Goal: Task Accomplishment & Management: Manage account settings

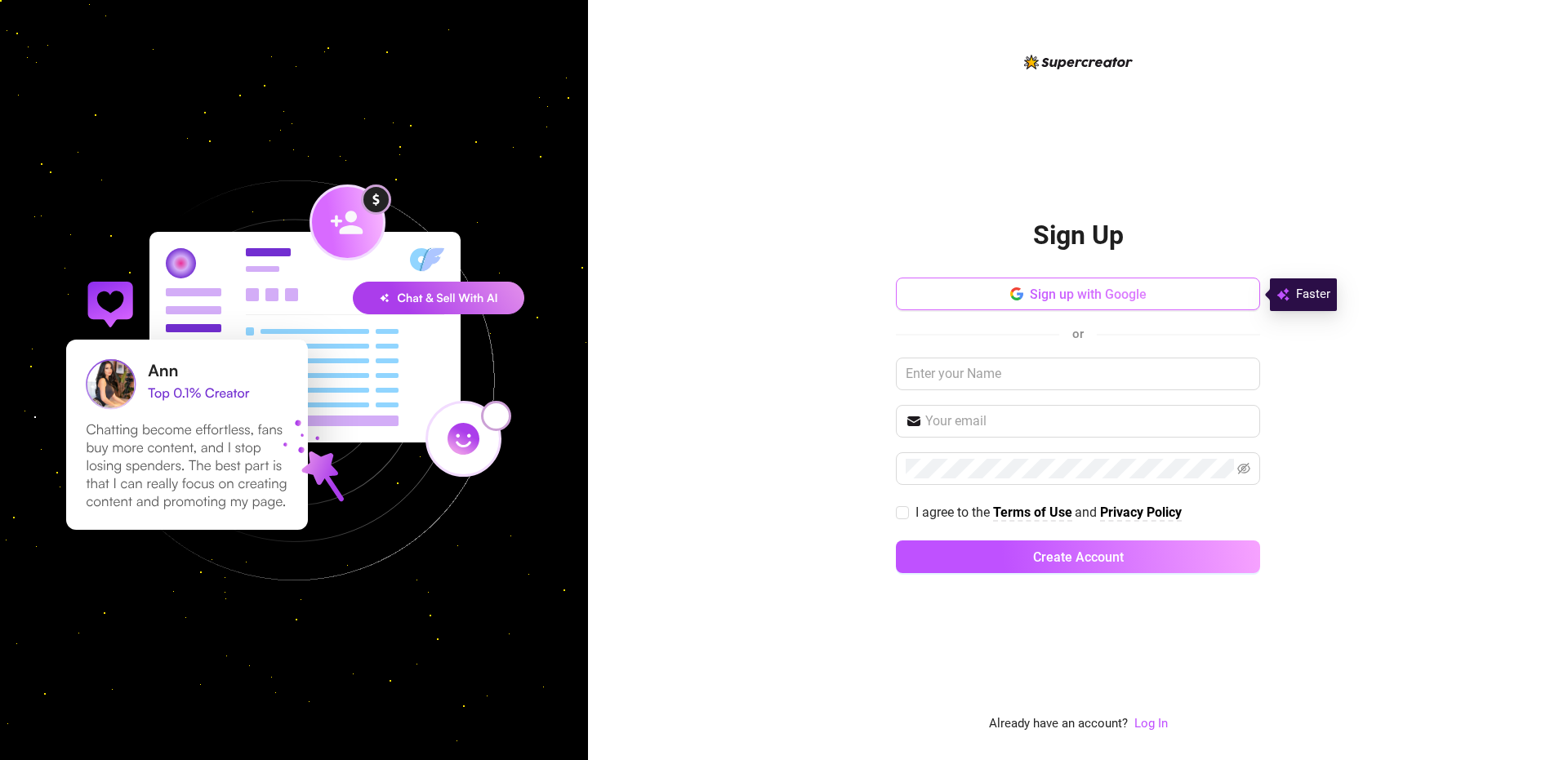
click at [1118, 298] on span "Sign up with Google" at bounding box center [1088, 295] width 117 height 16
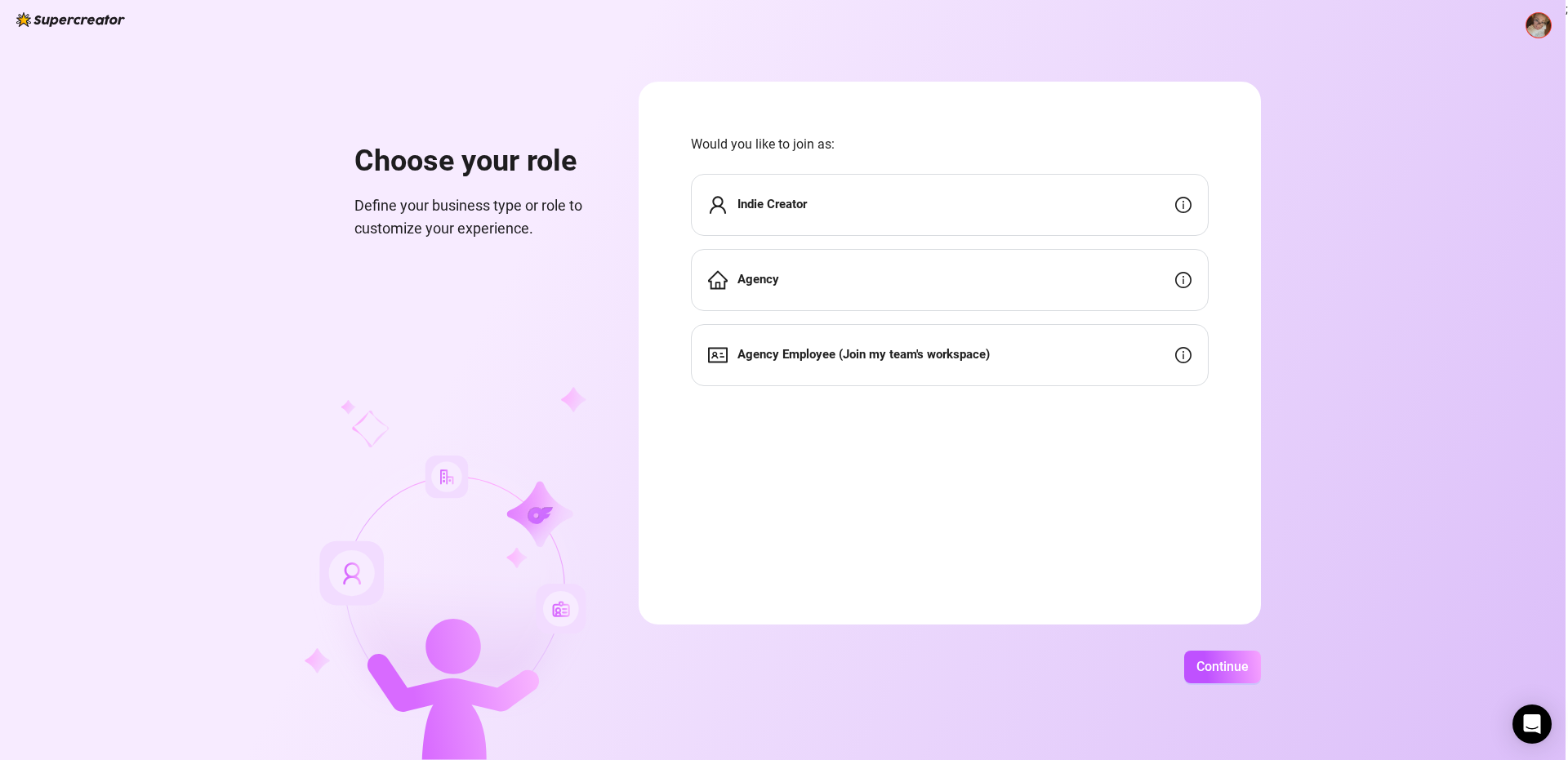
click at [762, 204] on strong "Indie Creator" at bounding box center [771, 203] width 70 height 15
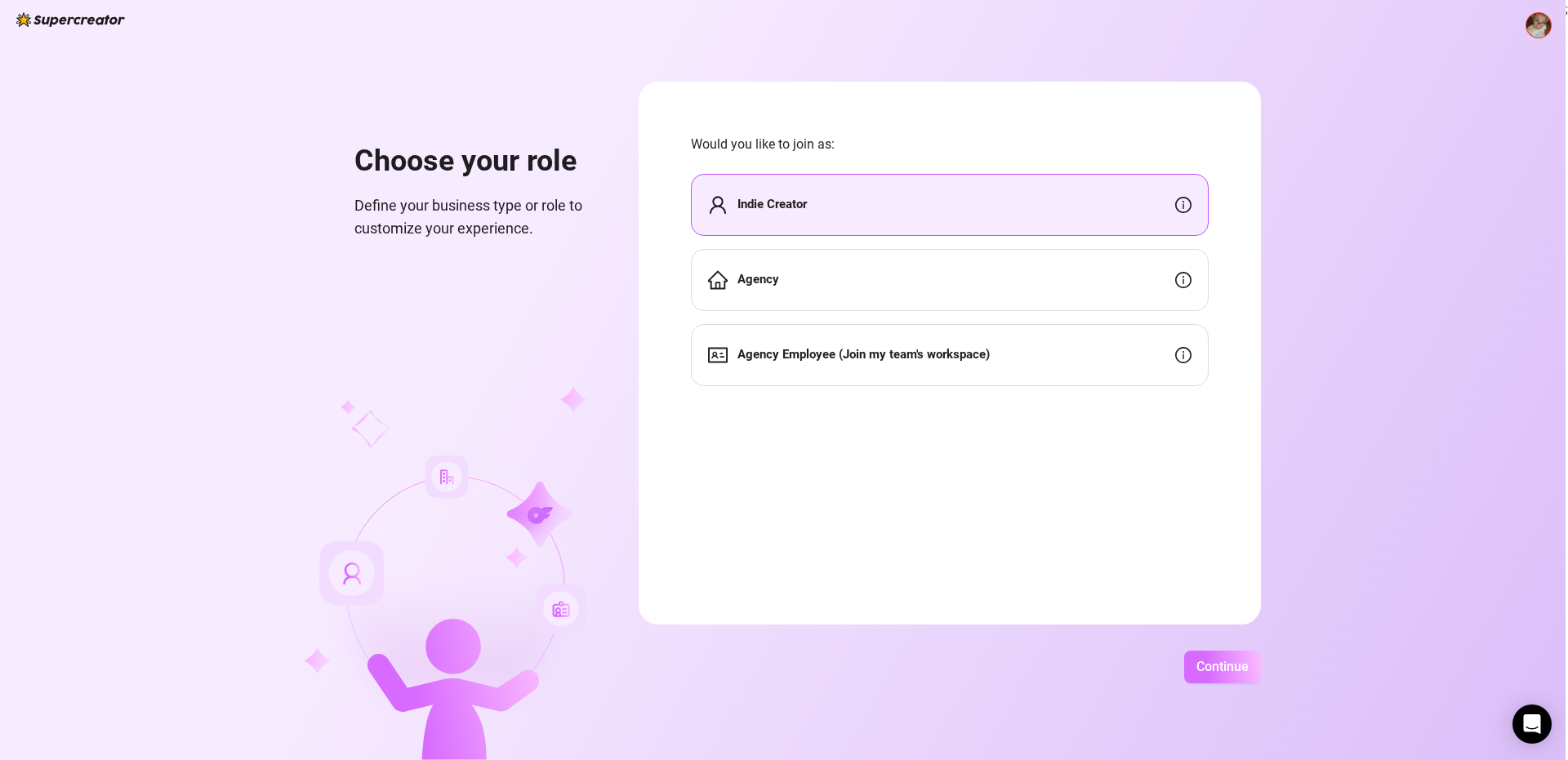
click at [1197, 660] on span "Continue" at bounding box center [1222, 667] width 52 height 16
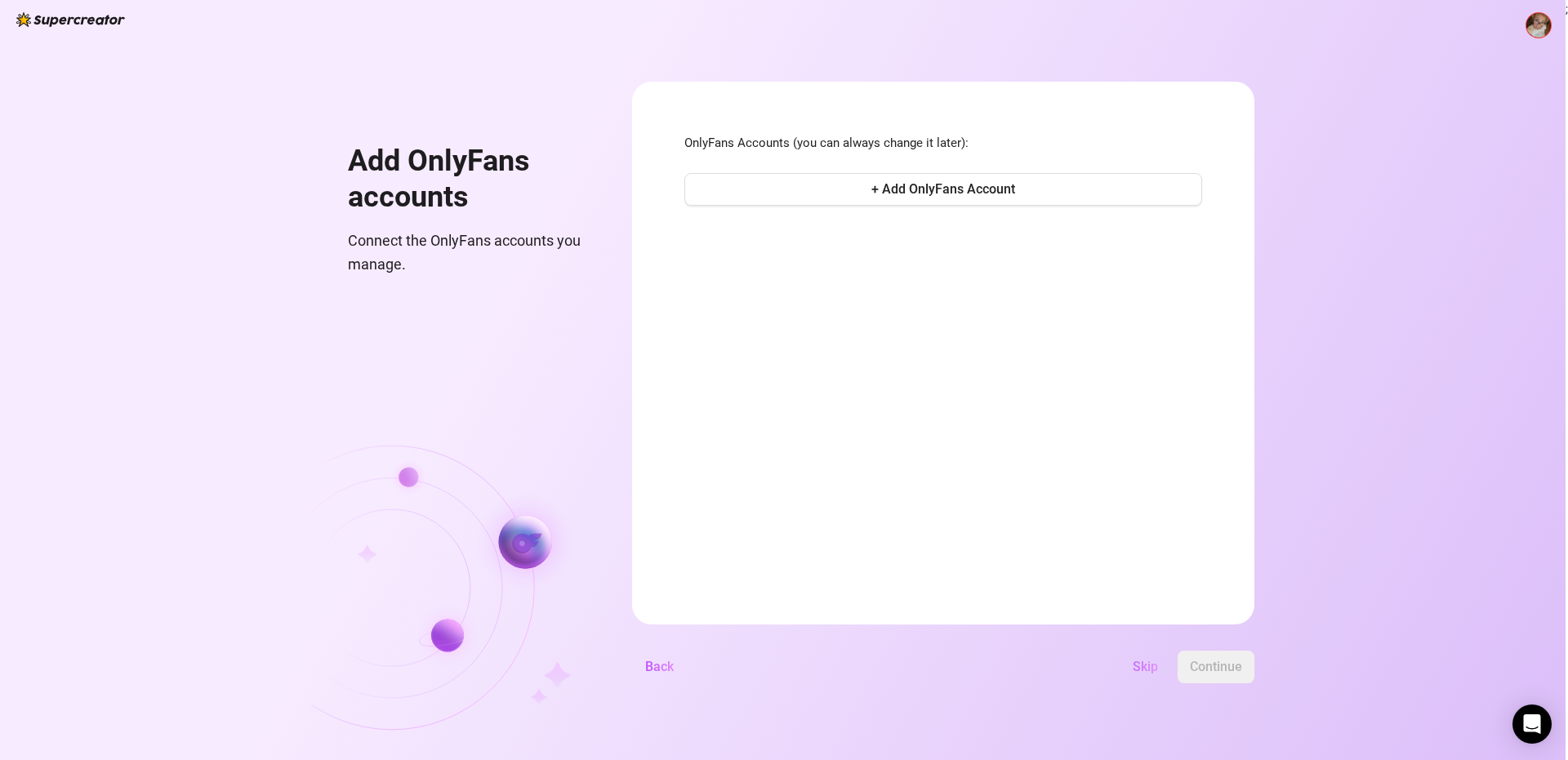
click at [1142, 667] on span "Skip" at bounding box center [1146, 667] width 26 height 16
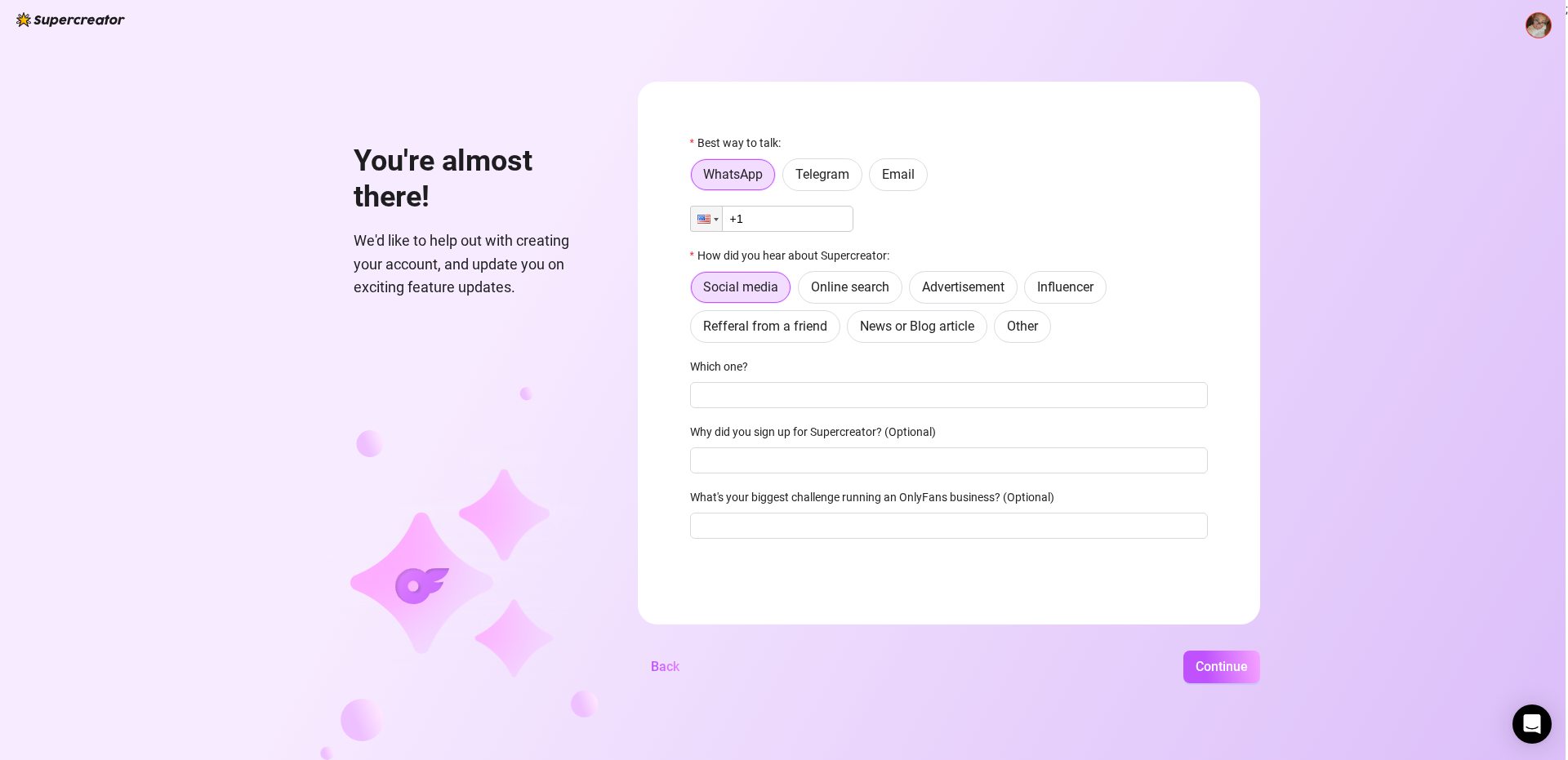
click at [819, 225] on input "+1" at bounding box center [771, 218] width 163 height 27
click at [903, 177] on span "Email" at bounding box center [898, 175] width 32 height 16
click at [873, 179] on input "Email" at bounding box center [873, 179] width 0 height 0
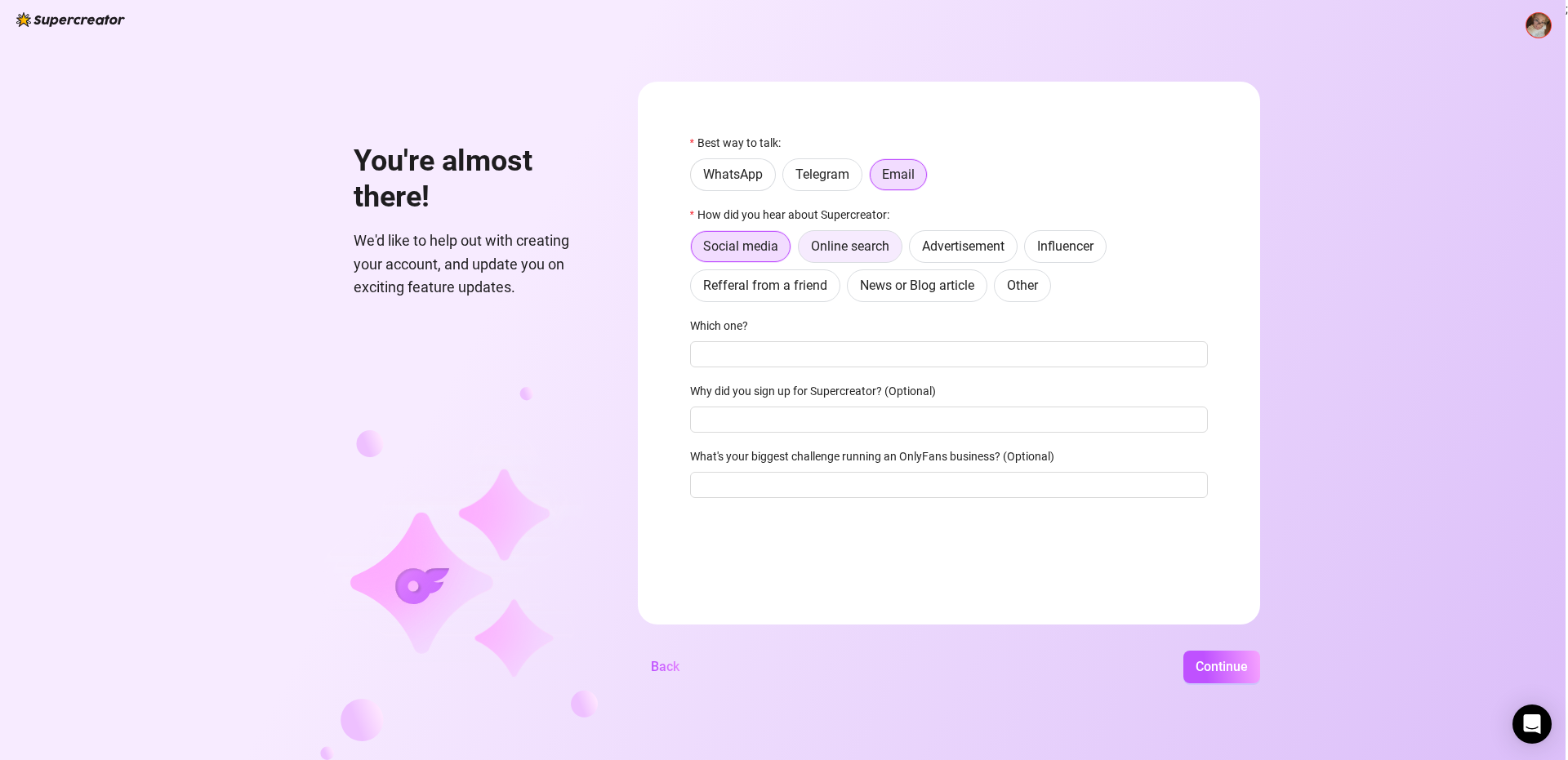
click at [848, 240] on span "Online search" at bounding box center [850, 246] width 79 height 16
click at [803, 250] on input "Online search" at bounding box center [803, 250] width 0 height 0
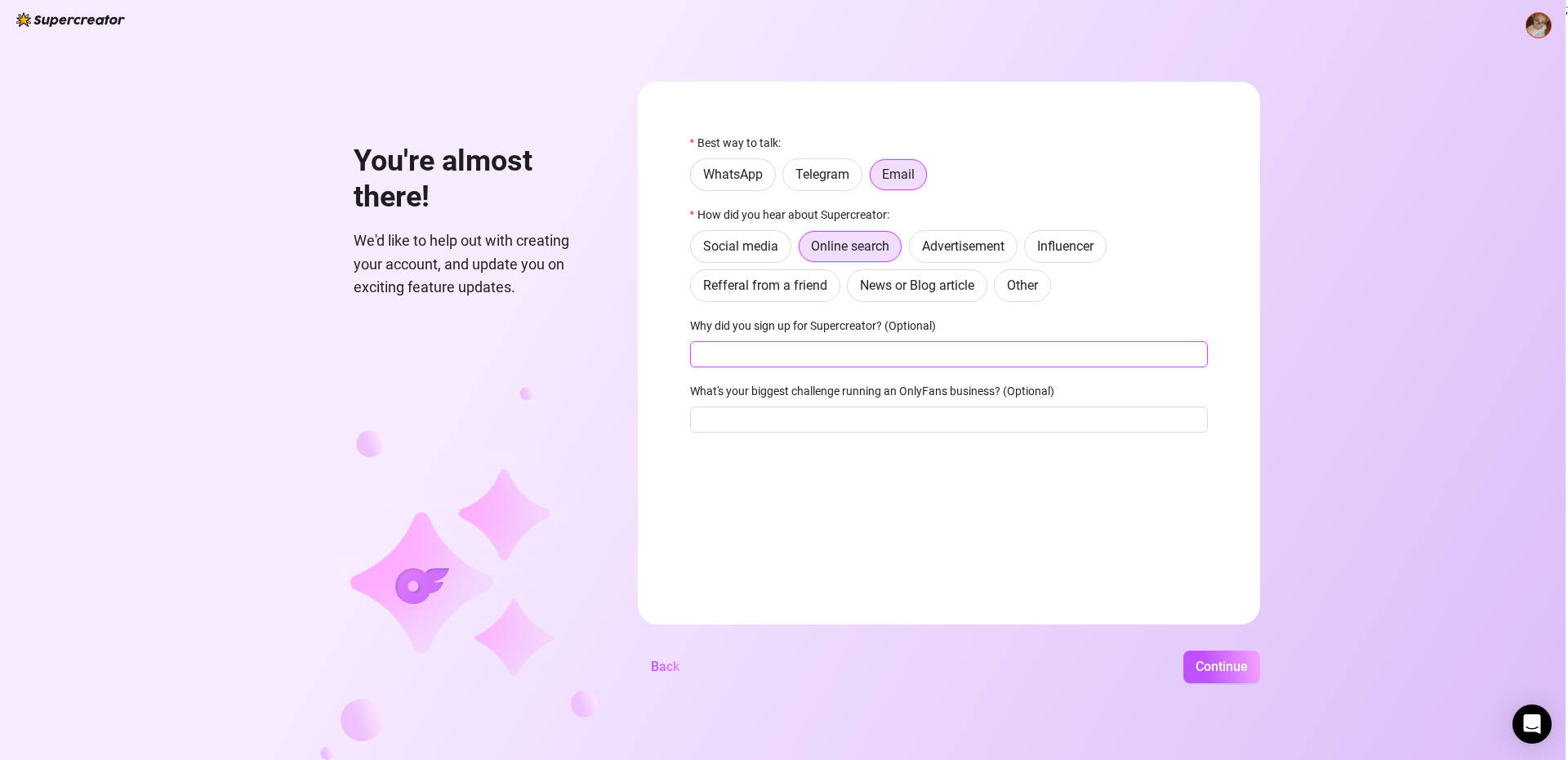
click at [793, 353] on input "Why did you sign up for Supercreator? (Optional)" at bounding box center [948, 353] width 518 height 27
type input "I need hlp chatting everyone so i dont keep losing money because it is so hard …"
click at [902, 418] on input "What's your biggest challenge running an OnlyFans business? (Optional)" at bounding box center [948, 419] width 518 height 27
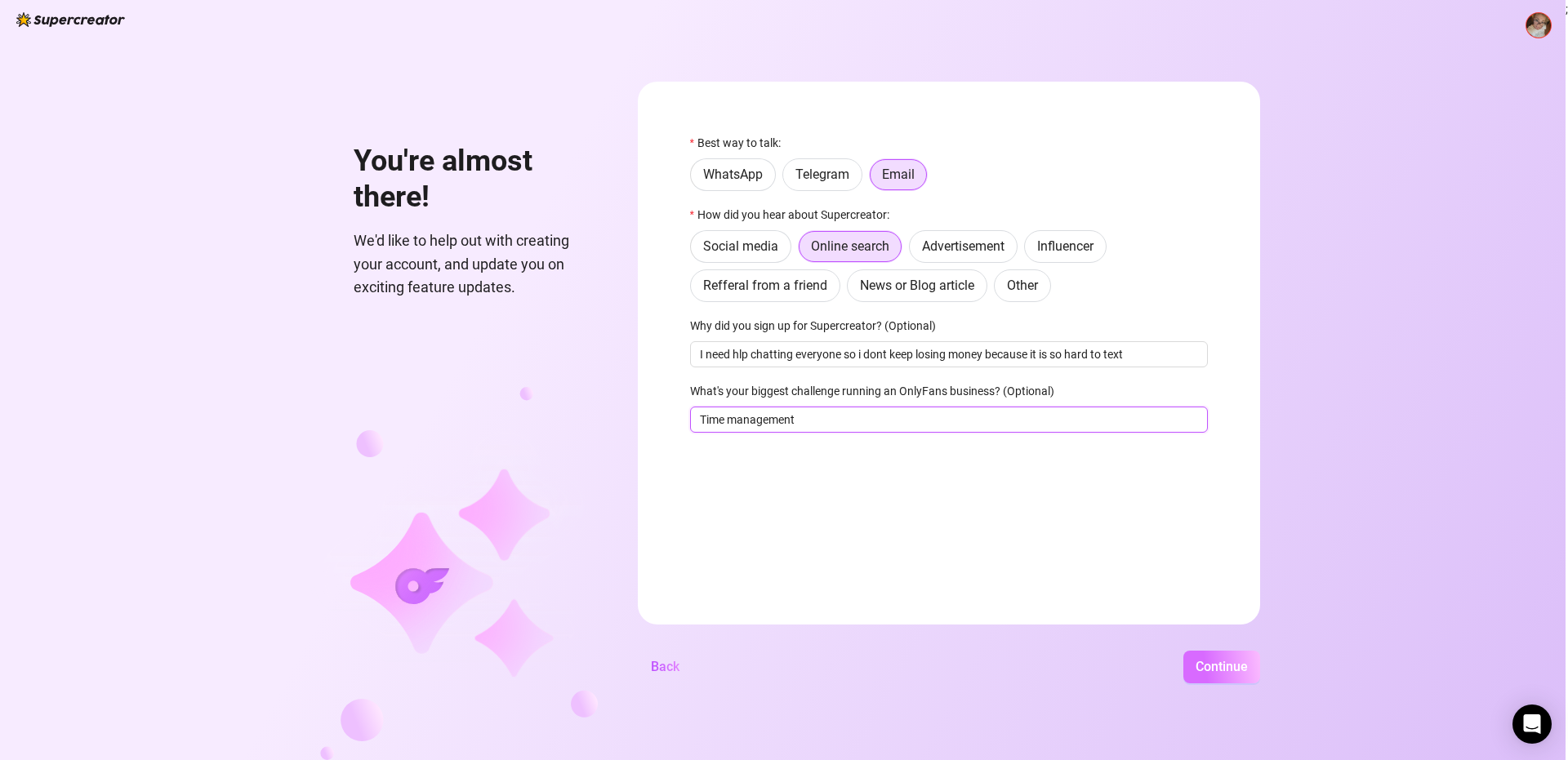
type input "Time management"
click at [1229, 663] on span "Continue" at bounding box center [1221, 667] width 52 height 16
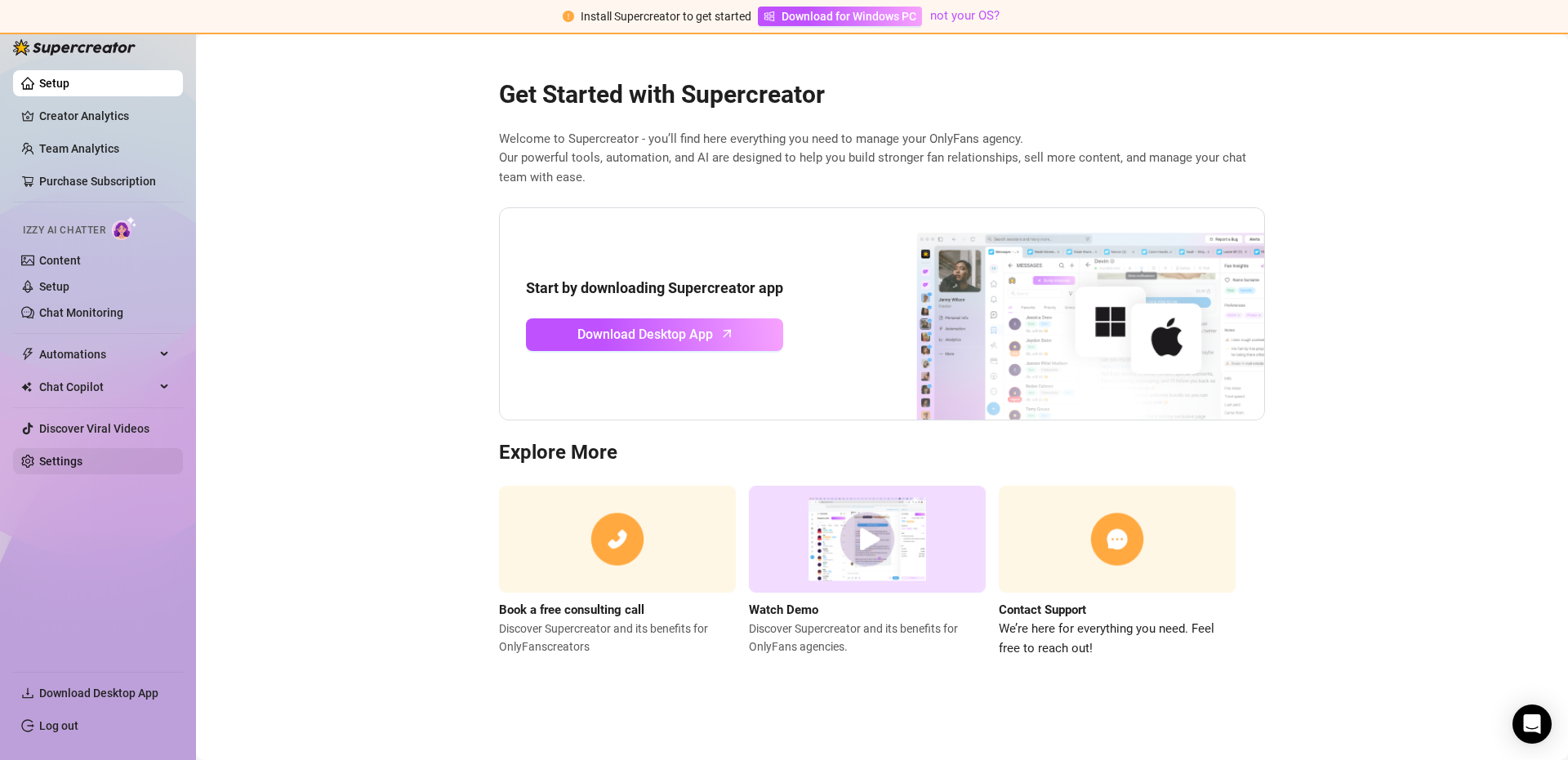
click at [78, 455] on link "Settings" at bounding box center [61, 461] width 43 height 13
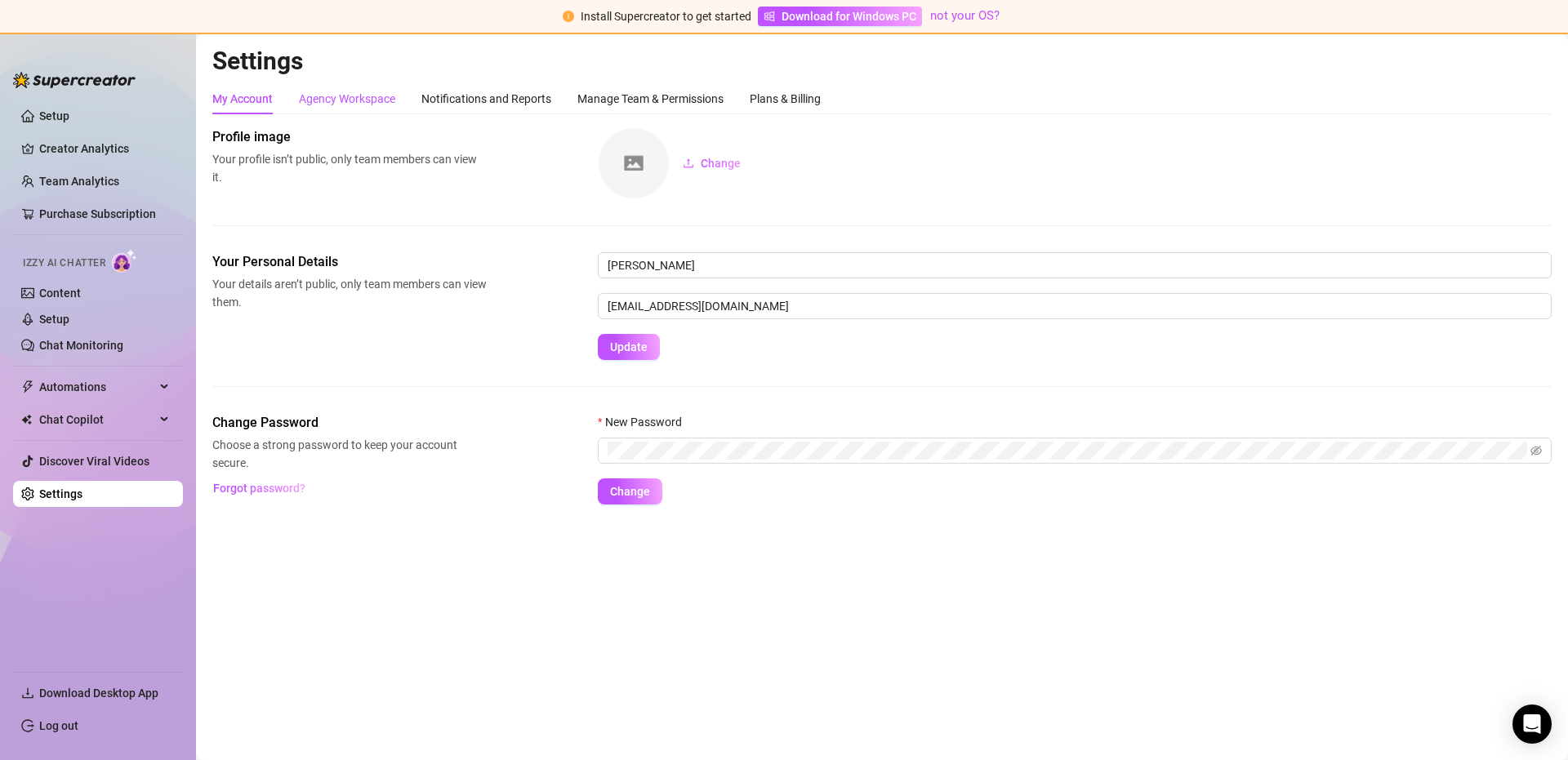
click at [394, 104] on div "Agency Workspace" at bounding box center [347, 98] width 96 height 18
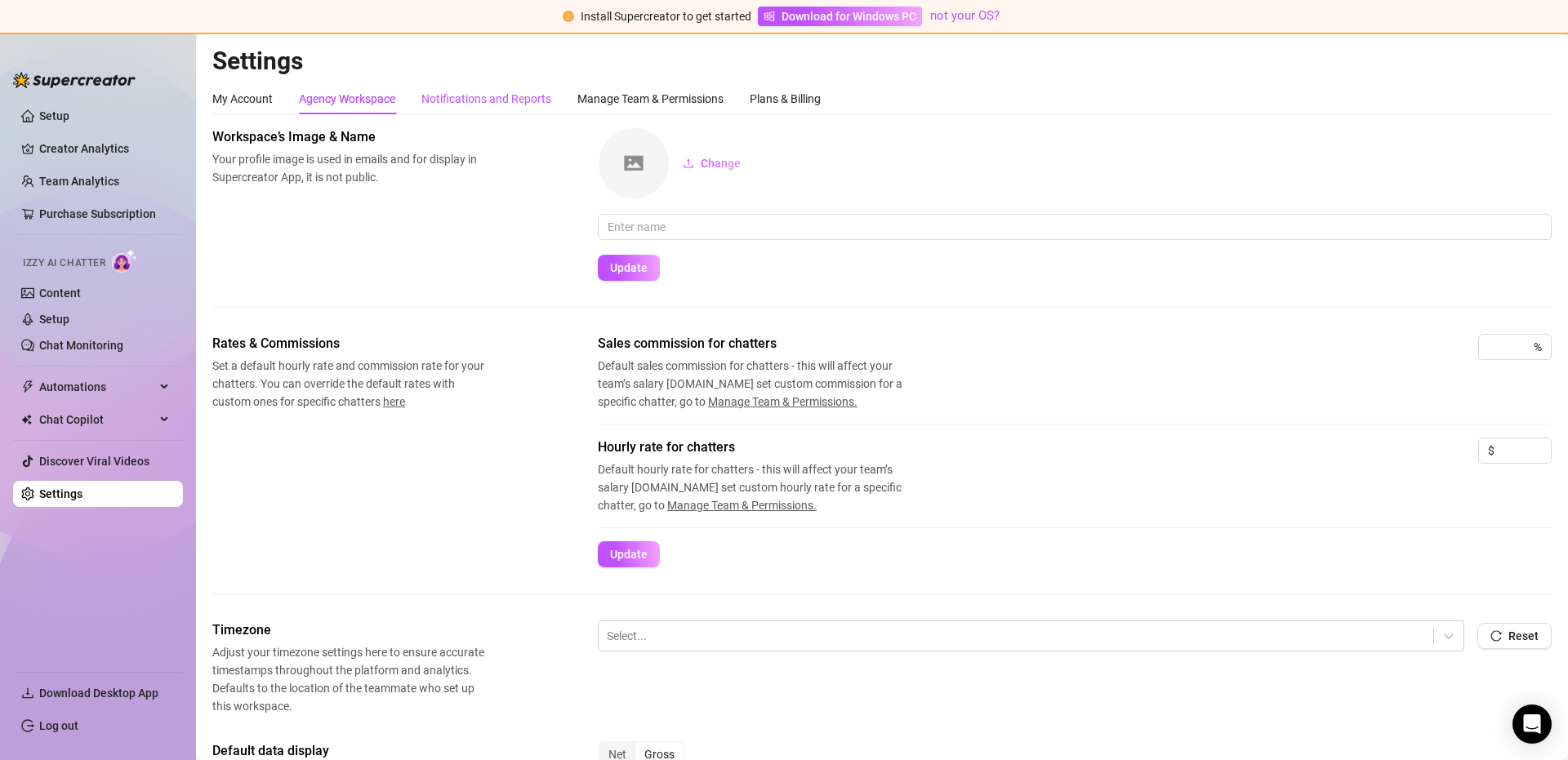
click at [457, 102] on div "Notifications and Reports" at bounding box center [486, 98] width 130 height 18
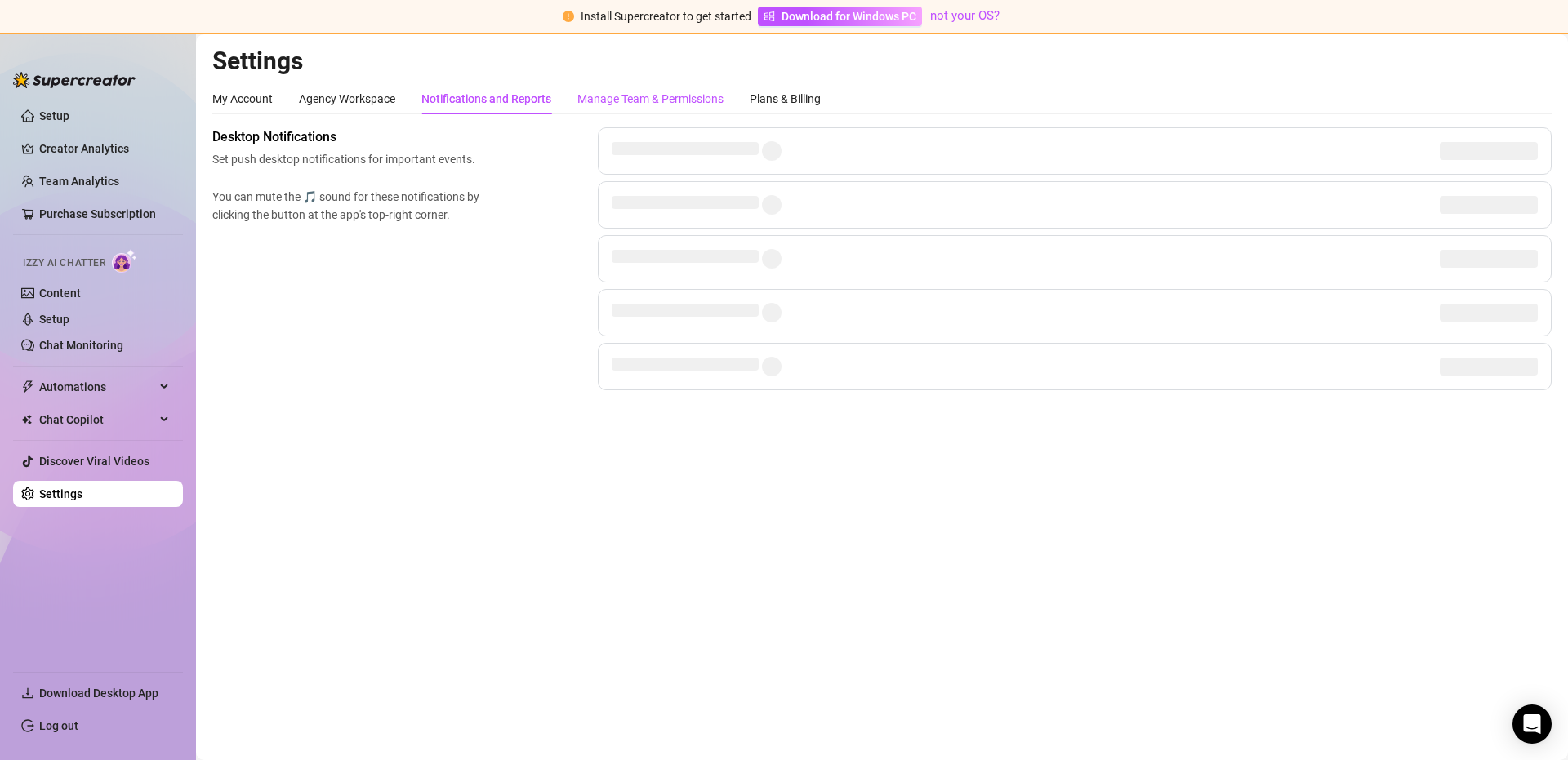
click at [600, 91] on div "Manage Team & Permissions" at bounding box center [650, 98] width 146 height 18
click at [89, 180] on link "Team Analytics" at bounding box center [79, 181] width 80 height 13
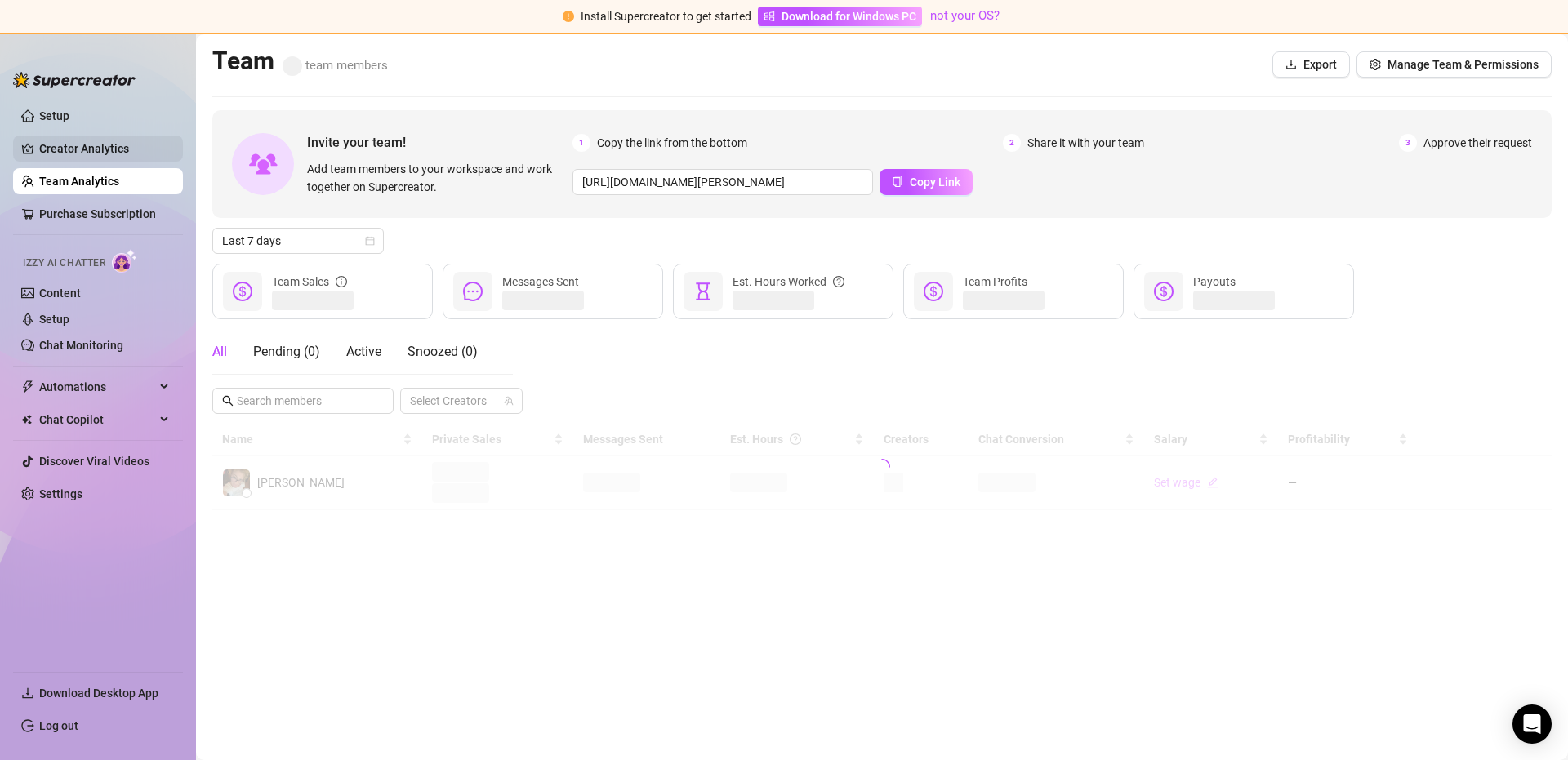
click at [107, 143] on link "Creator Analytics" at bounding box center [104, 148] width 131 height 27
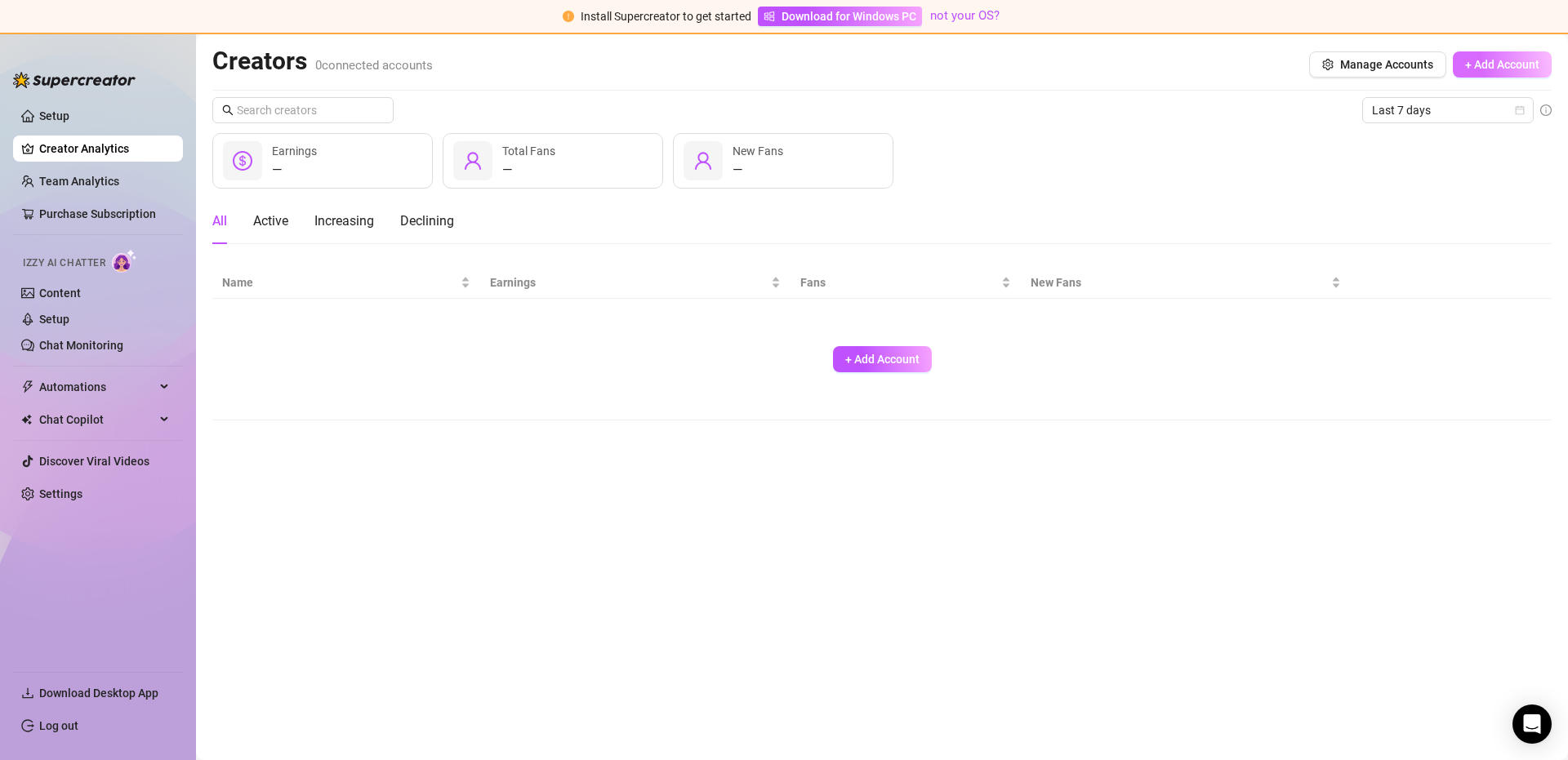
click at [1499, 65] on span "+ Add Account" at bounding box center [1502, 64] width 75 height 13
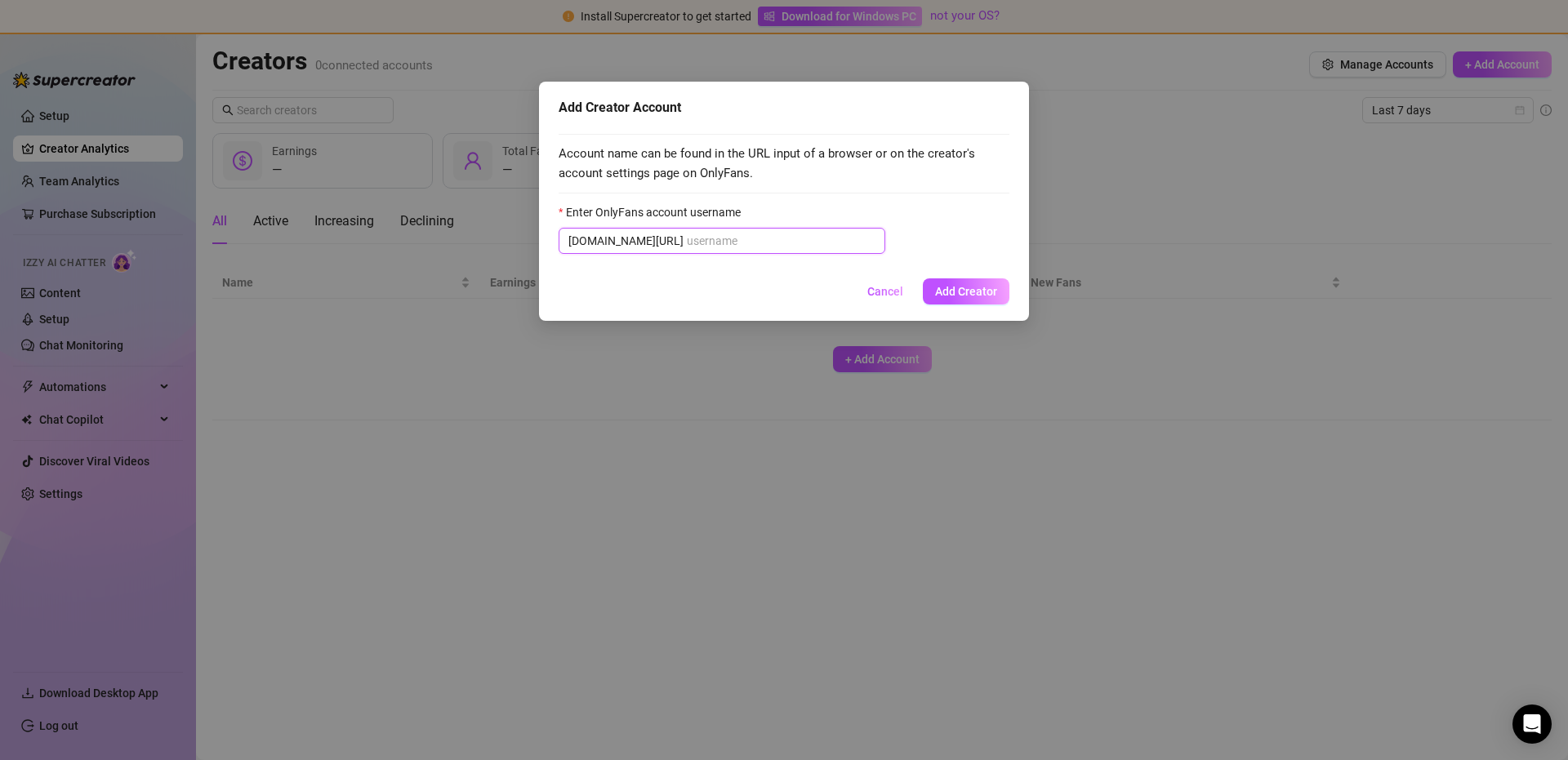
drag, startPoint x: 679, startPoint y: 240, endPoint x: 478, endPoint y: 253, distance: 201.4
click at [479, 253] on div "Add Creator Account Account name can be found in the URL input of a browser or …" at bounding box center [784, 380] width 1568 height 760
click at [687, 238] on input "Enter OnlyFans account username" at bounding box center [781, 241] width 189 height 18
click at [899, 293] on span "Cancel" at bounding box center [885, 291] width 36 height 13
